Goal: Information Seeking & Learning: Check status

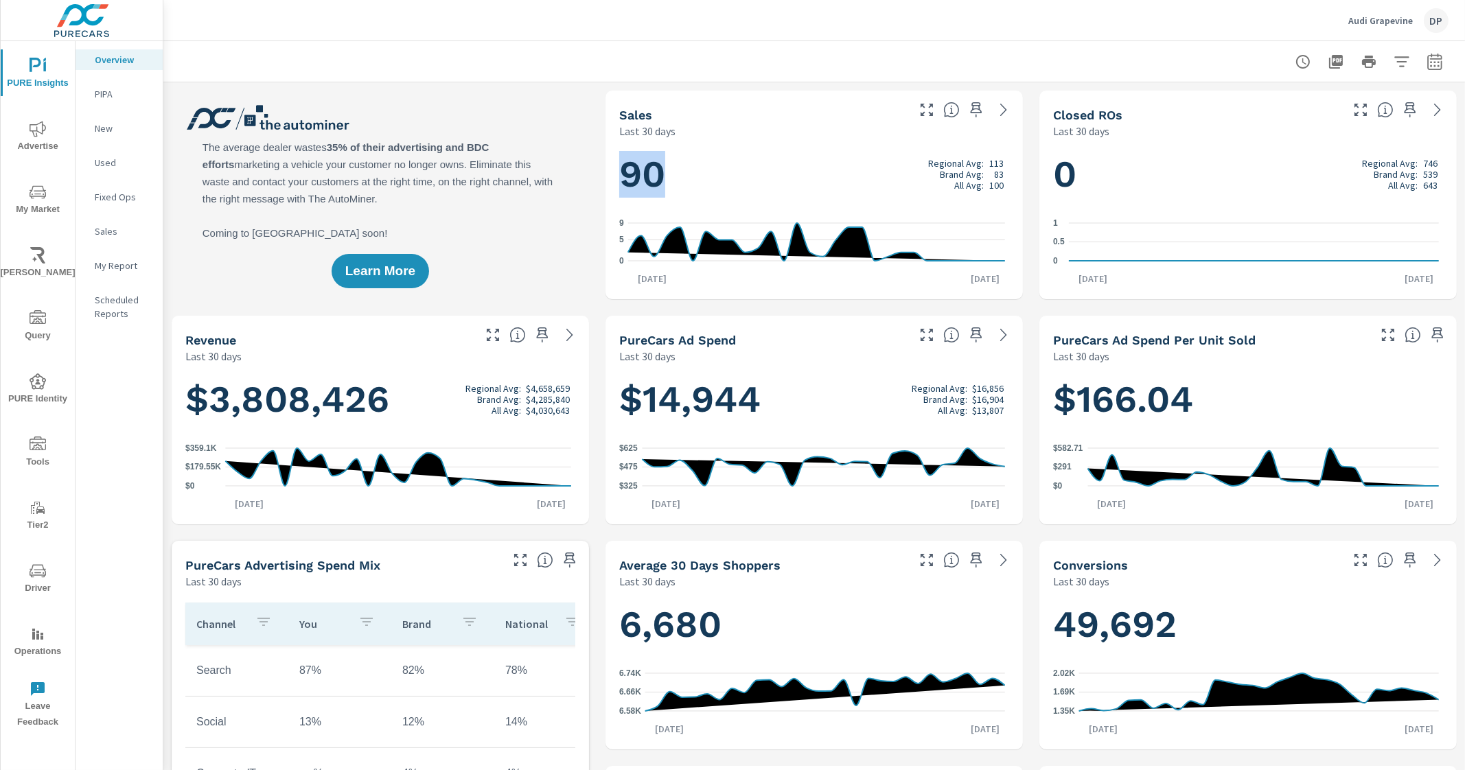
drag, startPoint x: 621, startPoint y: 174, endPoint x: 651, endPoint y: 178, distance: 29.7
click at [651, 178] on h1 "90 Regional Avg: 113 Brand Avg: 83 All Avg: 100" at bounding box center [814, 174] width 390 height 47
click at [673, 185] on h1 "90 Regional Avg: 113 Brand Avg: 83 All Avg: 100" at bounding box center [814, 174] width 390 height 47
